Goal: Information Seeking & Learning: Check status

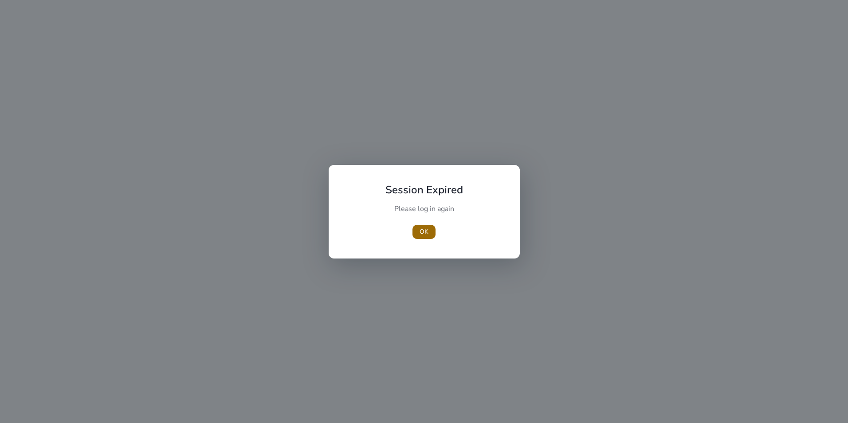
click at [420, 236] on span "button" at bounding box center [423, 231] width 23 height 21
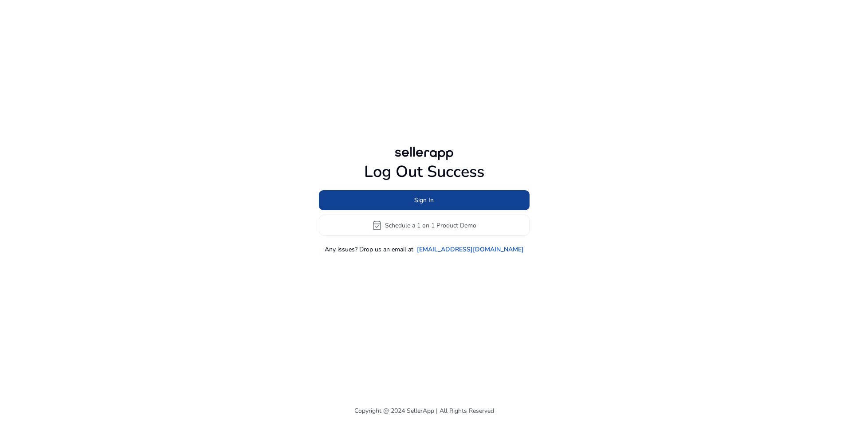
click at [451, 199] on span at bounding box center [424, 200] width 211 height 21
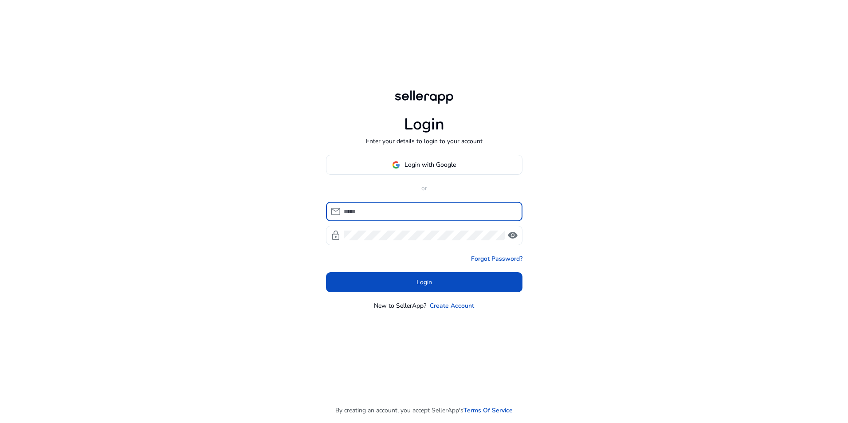
type input "**********"
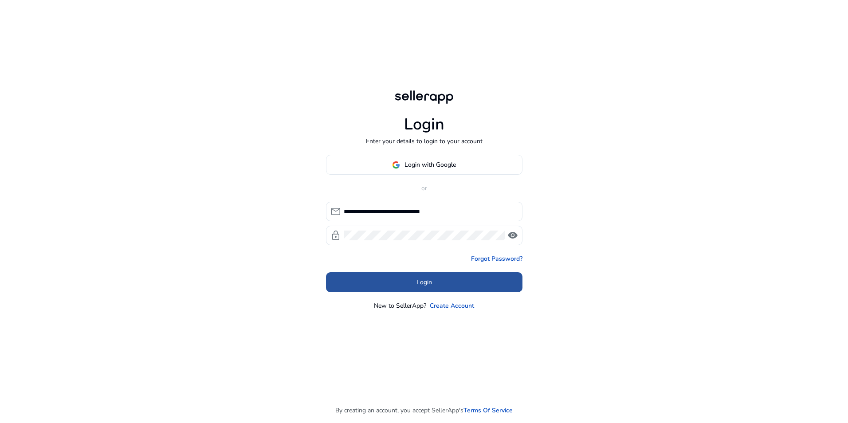
click at [424, 286] on span "Login" at bounding box center [424, 282] width 16 height 9
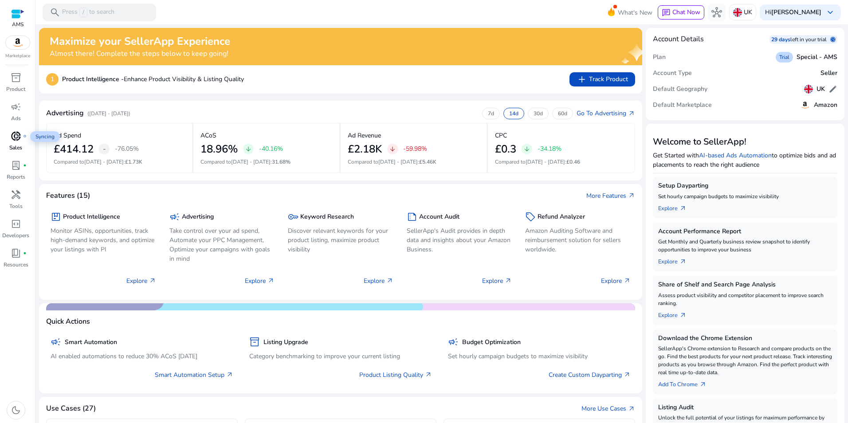
click at [14, 138] on span "donut_small" at bounding box center [16, 136] width 11 height 11
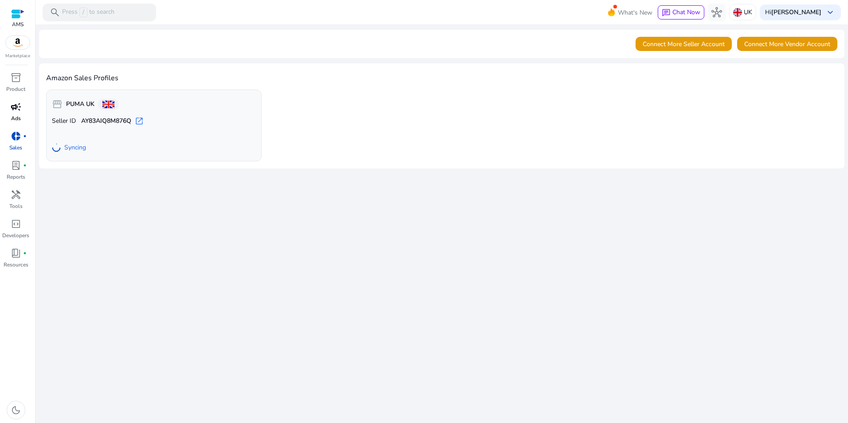
click at [18, 111] on span "campaign" at bounding box center [16, 107] width 11 height 11
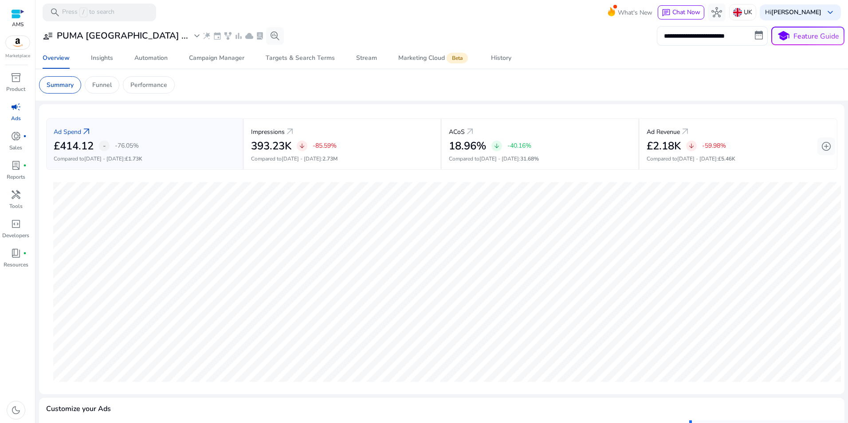
click at [719, 48] on div "Overview Insights Automation Campaign Manager Targets & Search Terms Stream Mar…" at bounding box center [442, 57] width 820 height 21
click at [719, 42] on input "**********" at bounding box center [712, 36] width 111 height 20
select select "*"
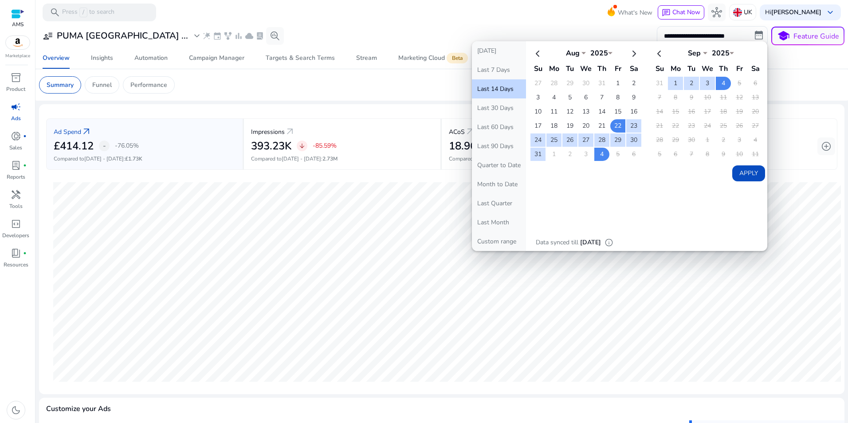
click at [398, 19] on mat-toolbar "search Press / to search What's New chat Chat Now hub UK Hi [PERSON_NAME] keybo…" at bounding box center [441, 12] width 812 height 24
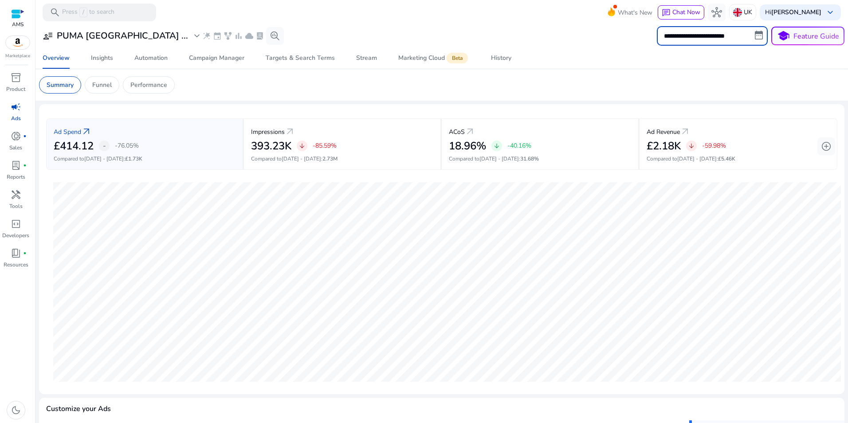
click at [691, 36] on input "**********" at bounding box center [712, 36] width 111 height 20
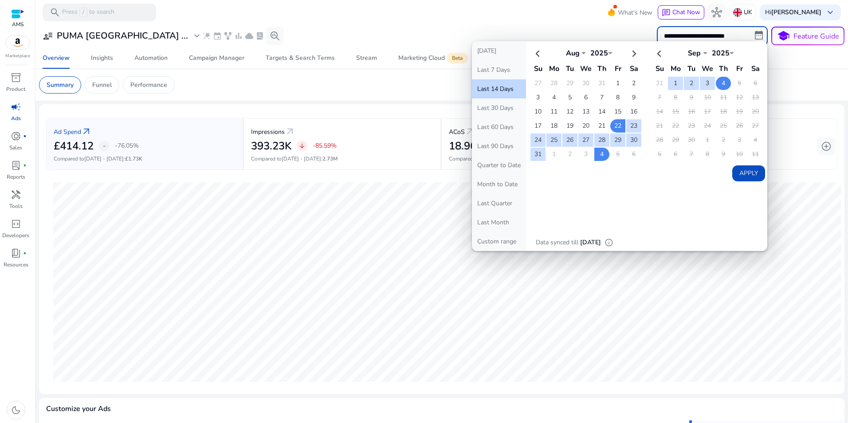
drag, startPoint x: 670, startPoint y: 84, endPoint x: 714, endPoint y: 80, distance: 43.7
click at [674, 84] on td "1" at bounding box center [675, 83] width 15 height 13
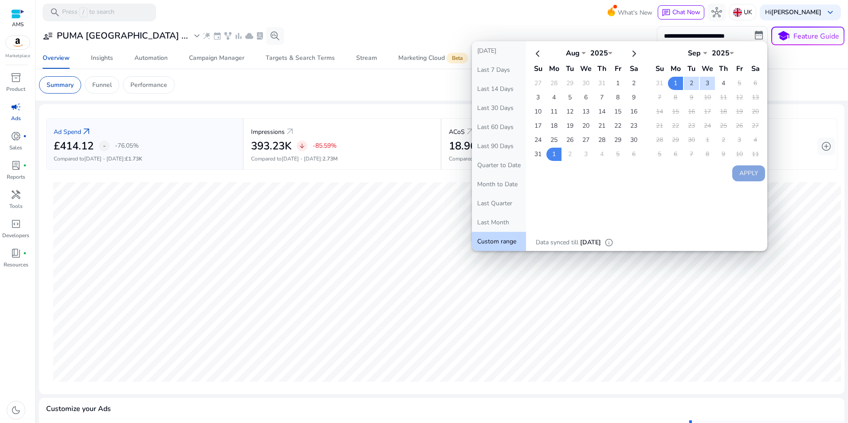
drag, startPoint x: 722, startPoint y: 82, endPoint x: 718, endPoint y: 101, distance: 18.4
click at [721, 83] on td "4" at bounding box center [723, 83] width 15 height 13
click at [740, 175] on button "Apply" at bounding box center [748, 173] width 33 height 16
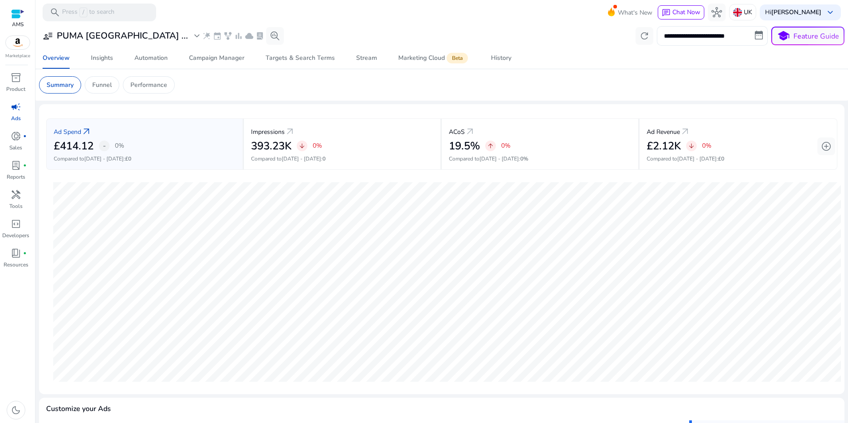
click at [731, 35] on input "**********" at bounding box center [712, 36] width 111 height 20
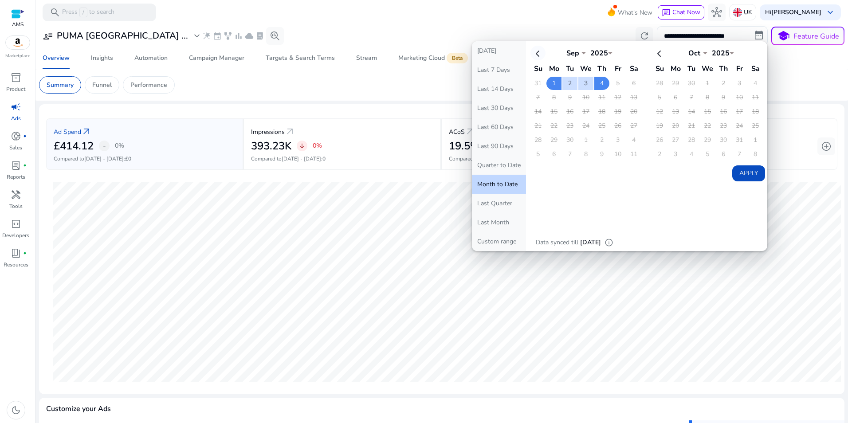
click at [537, 52] on th at bounding box center [537, 53] width 15 height 15
select select "*"
drag, startPoint x: 554, startPoint y: 98, endPoint x: 538, endPoint y: 115, distance: 24.5
click at [551, 101] on td "4" at bounding box center [553, 97] width 15 height 13
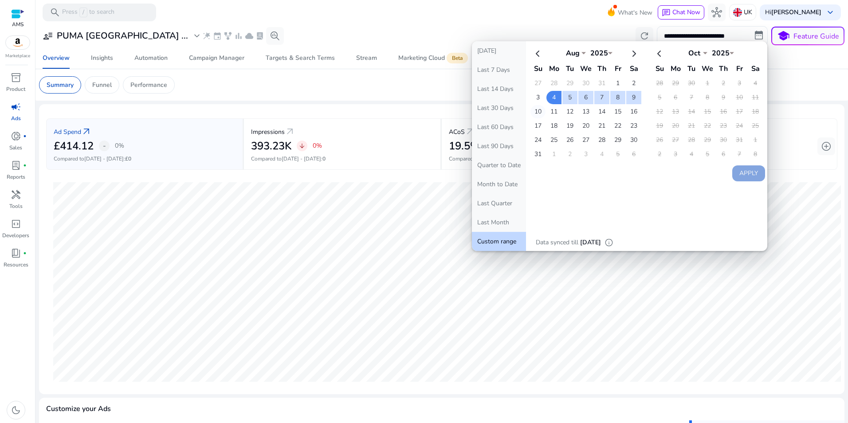
click at [538, 110] on td "10" at bounding box center [537, 111] width 15 height 13
click at [753, 172] on button "Apply" at bounding box center [748, 173] width 33 height 16
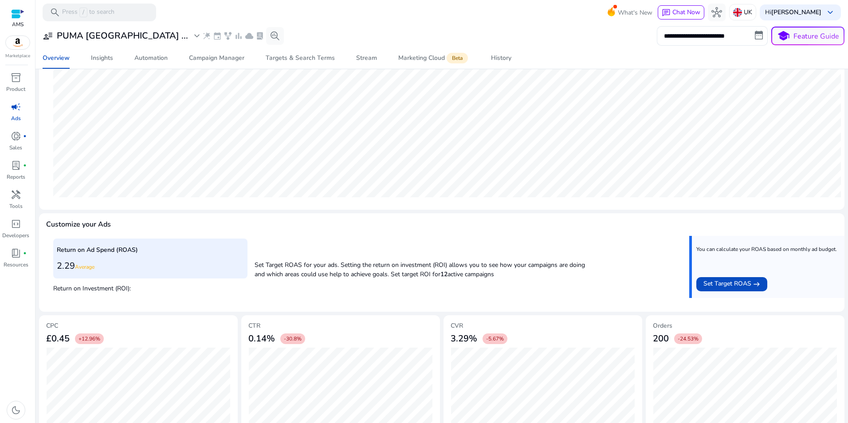
scroll to position [197, 0]
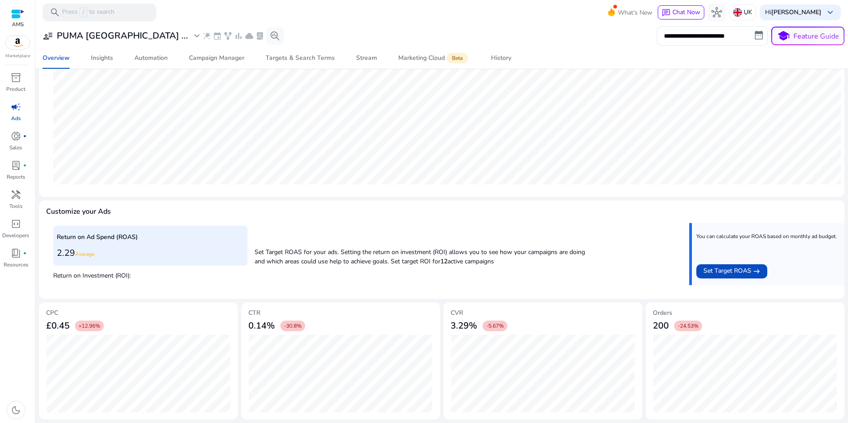
drag, startPoint x: 59, startPoint y: 251, endPoint x: 78, endPoint y: 255, distance: 19.0
click at [78, 255] on h3 "2.29 Average" at bounding box center [150, 253] width 187 height 11
drag, startPoint x: 78, startPoint y: 255, endPoint x: 235, endPoint y: 247, distance: 156.7
click at [235, 248] on h3 "2.29 Average" at bounding box center [150, 253] width 187 height 11
drag, startPoint x: 55, startPoint y: 249, endPoint x: 75, endPoint y: 254, distance: 20.2
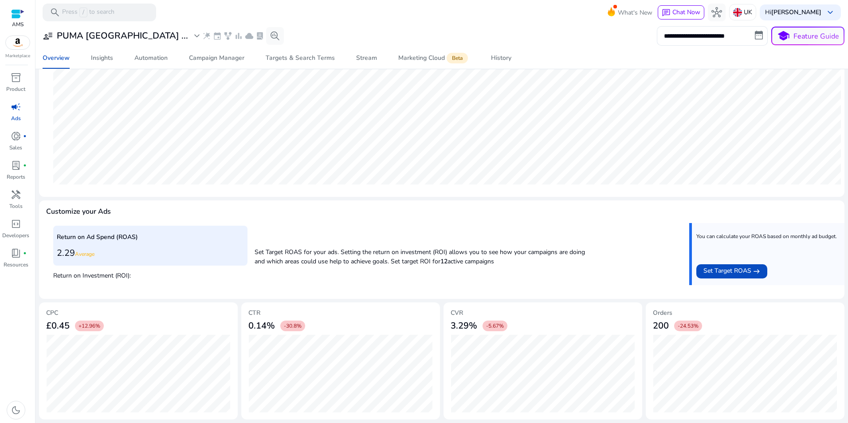
click at [75, 254] on div "Return on Ad Spend (ROAS) 2.29 Average" at bounding box center [150, 245] width 194 height 39
drag, startPoint x: 75, startPoint y: 255, endPoint x: 143, endPoint y: 253, distance: 67.9
click at [143, 253] on h3 "2.29 Average" at bounding box center [150, 253] width 187 height 11
drag, startPoint x: 57, startPoint y: 251, endPoint x: 75, endPoint y: 253, distance: 17.4
click at [75, 253] on h3 "2.29 Average" at bounding box center [150, 253] width 187 height 11
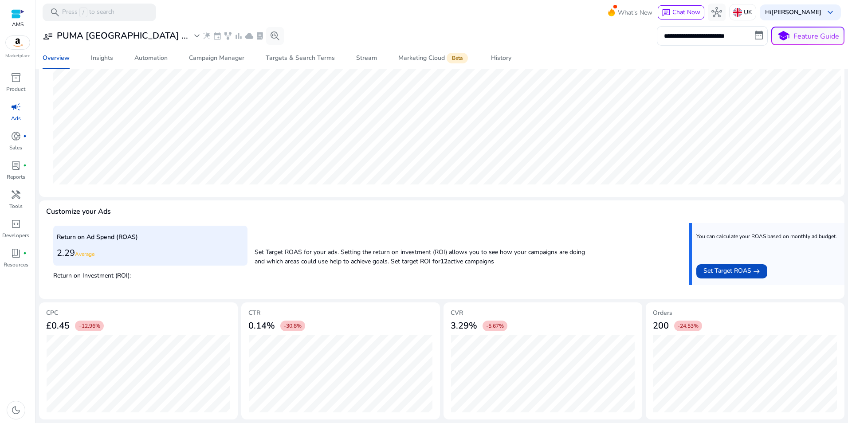
drag, startPoint x: 75, startPoint y: 253, endPoint x: 156, endPoint y: 241, distance: 82.0
click at [156, 241] on p "Return on Ad Spend (ROAS)" at bounding box center [150, 236] width 187 height 9
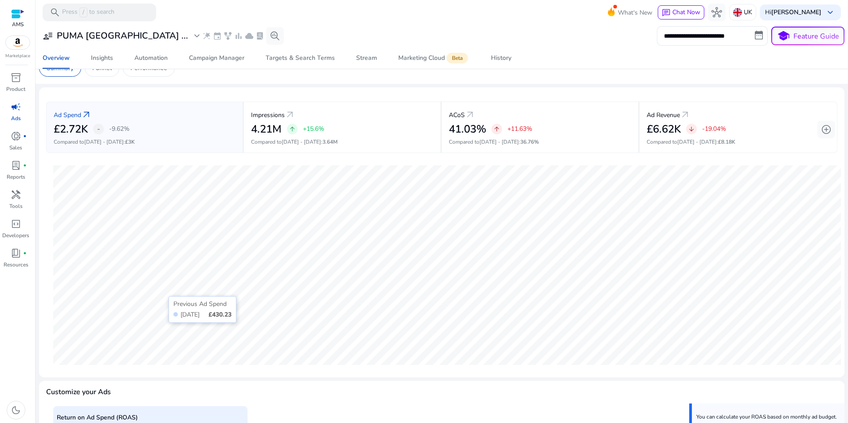
scroll to position [0, 0]
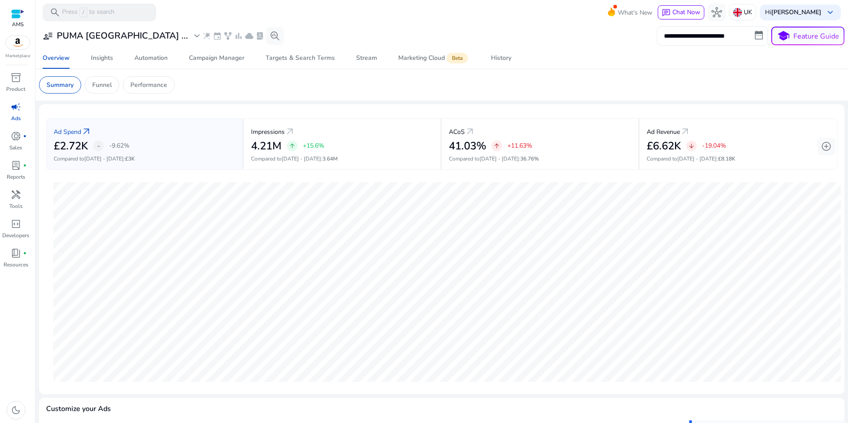
click at [720, 34] on input "**********" at bounding box center [712, 36] width 111 height 20
select select "*"
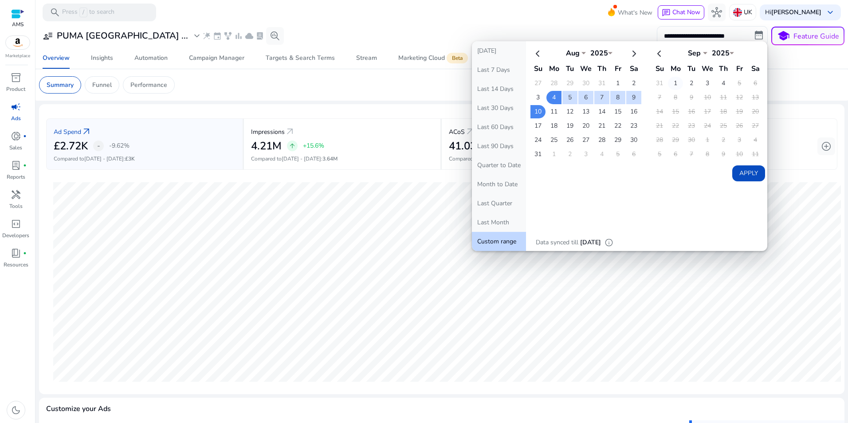
click at [676, 84] on td "1" at bounding box center [675, 83] width 15 height 13
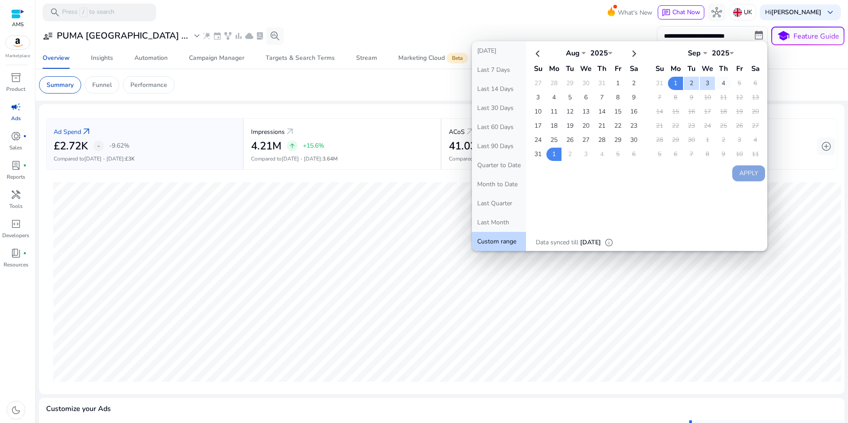
click at [722, 84] on td "4" at bounding box center [723, 83] width 15 height 13
click at [745, 175] on button "Apply" at bounding box center [748, 173] width 33 height 16
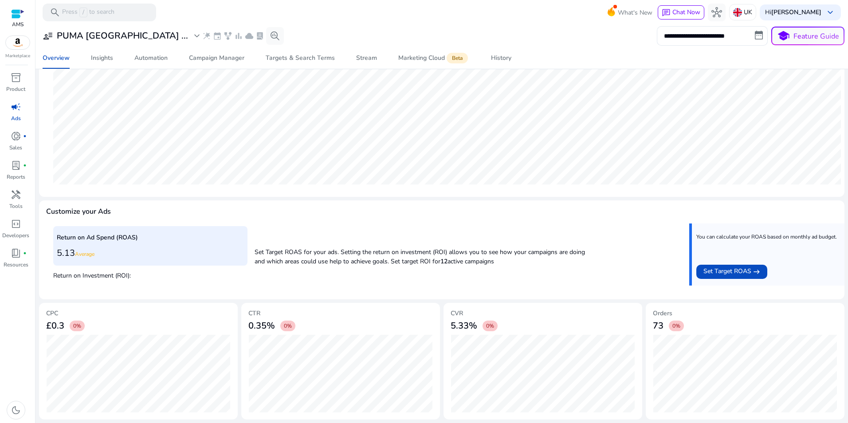
scroll to position [197, 0]
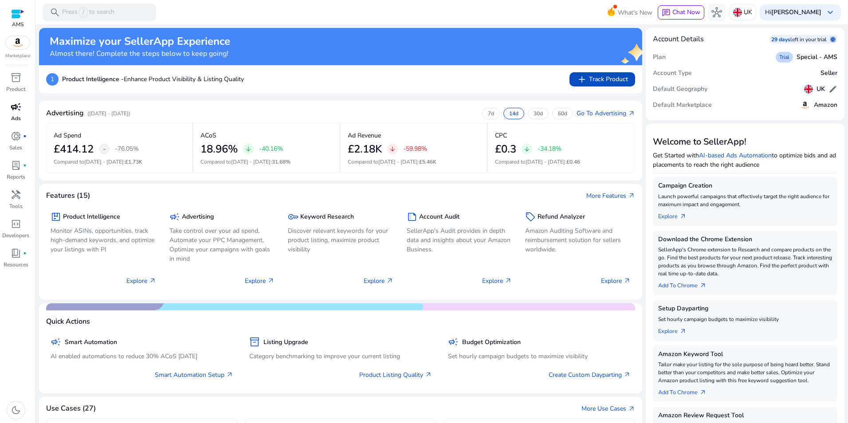
click at [9, 106] on div "campaign" at bounding box center [16, 107] width 25 height 14
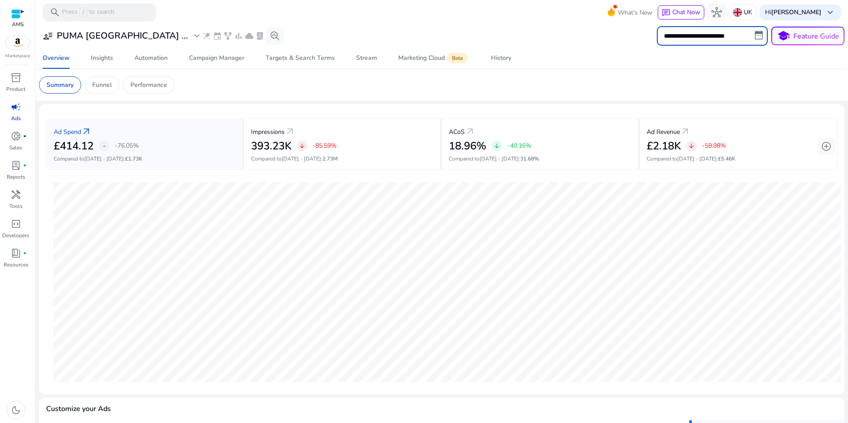
click at [714, 35] on input "**********" at bounding box center [712, 36] width 111 height 20
select select "*"
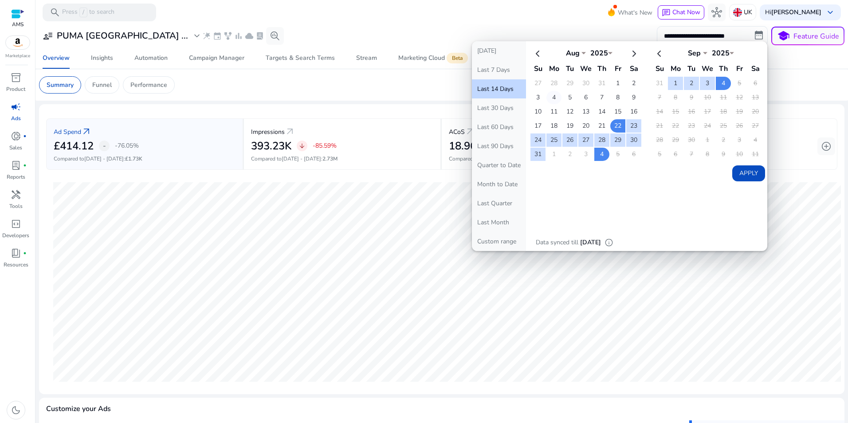
click at [553, 98] on td "4" at bounding box center [553, 97] width 15 height 13
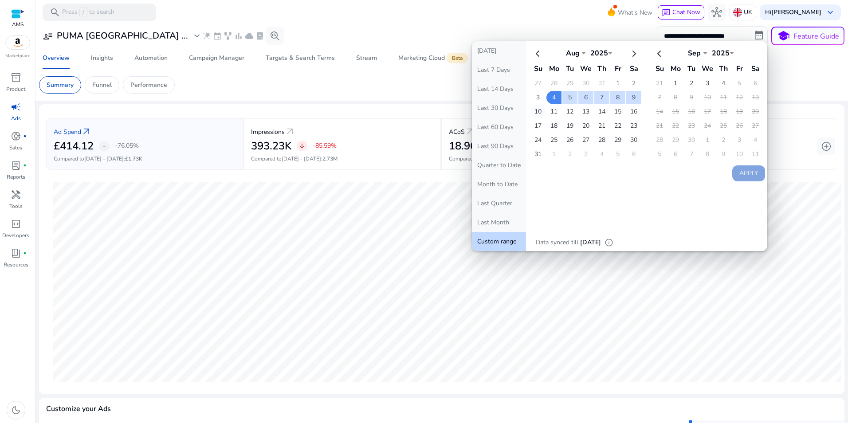
click at [536, 112] on td "10" at bounding box center [537, 111] width 15 height 13
click at [741, 171] on button "Apply" at bounding box center [748, 173] width 33 height 16
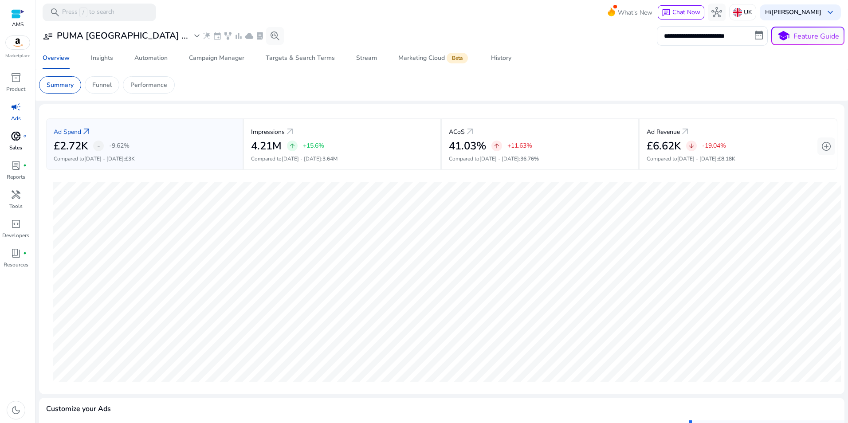
click at [20, 140] on span "donut_small" at bounding box center [16, 136] width 11 height 11
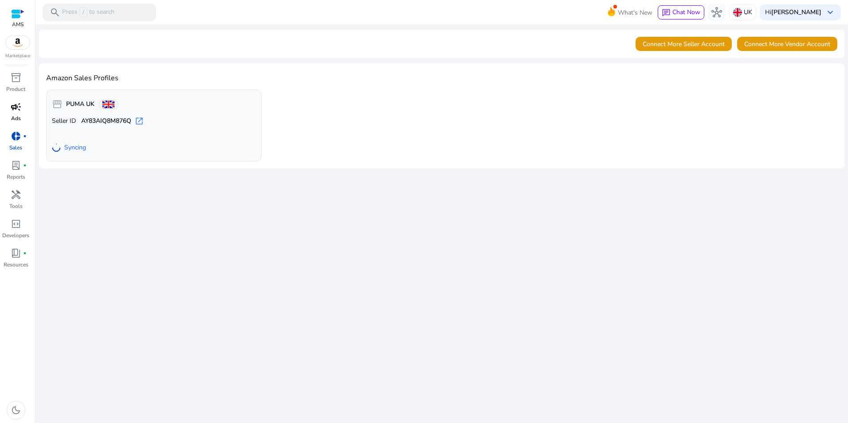
click at [17, 113] on div "campaign" at bounding box center [16, 107] width 25 height 14
